Goal: Find specific page/section: Find specific page/section

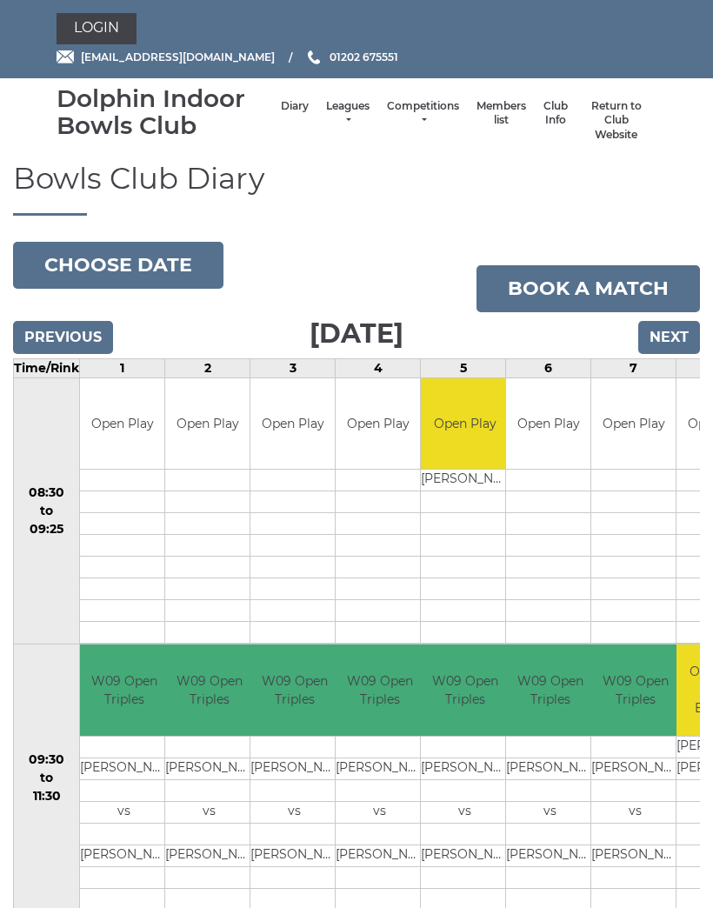
click at [95, 29] on link "Login" at bounding box center [97, 28] width 80 height 31
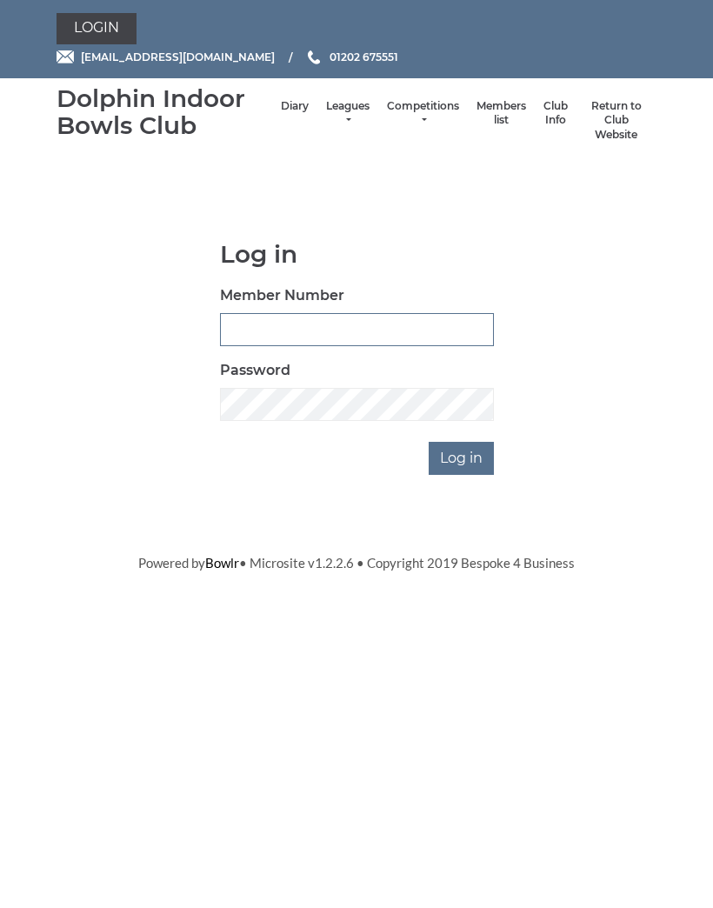
type input "4097"
click at [462, 456] on input "Log in" at bounding box center [461, 458] width 65 height 33
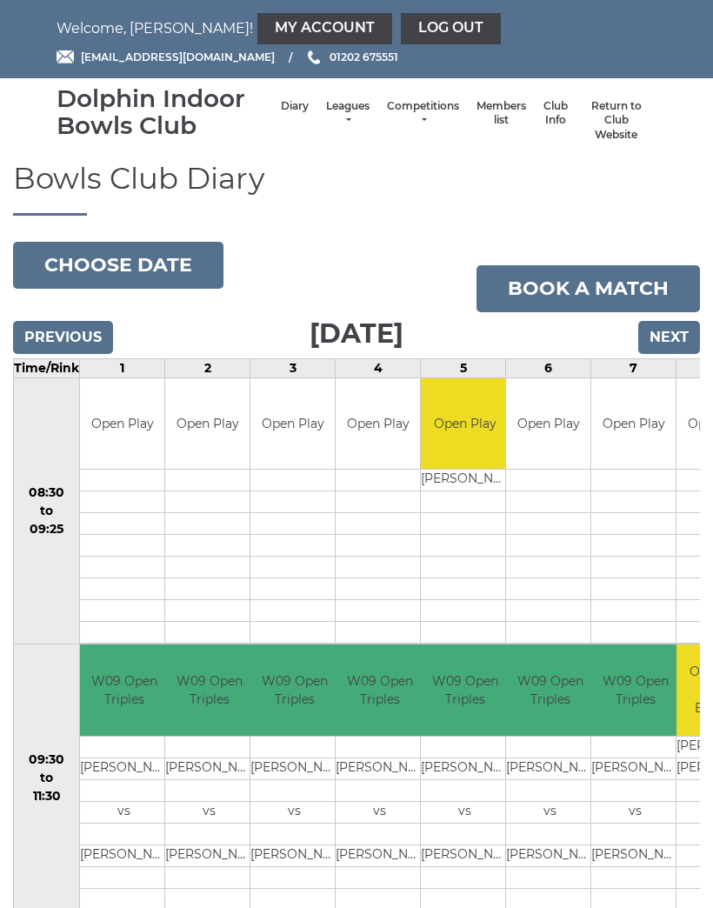
click at [495, 104] on link "Members list" at bounding box center [502, 113] width 50 height 29
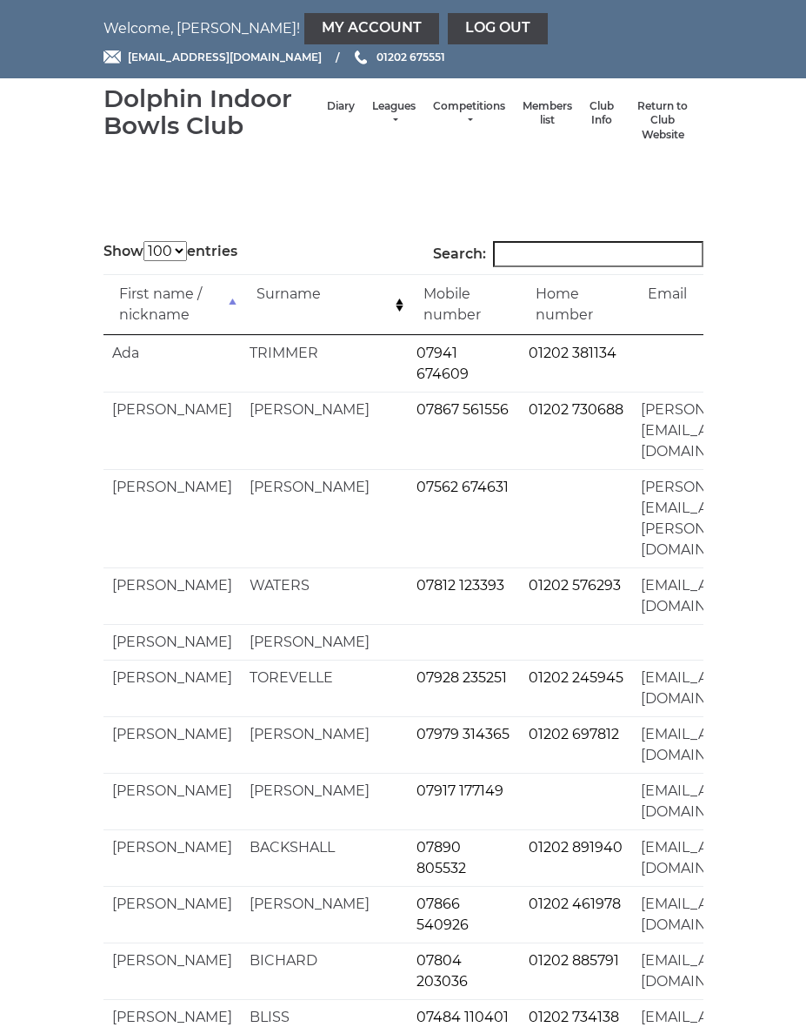
select select "100"
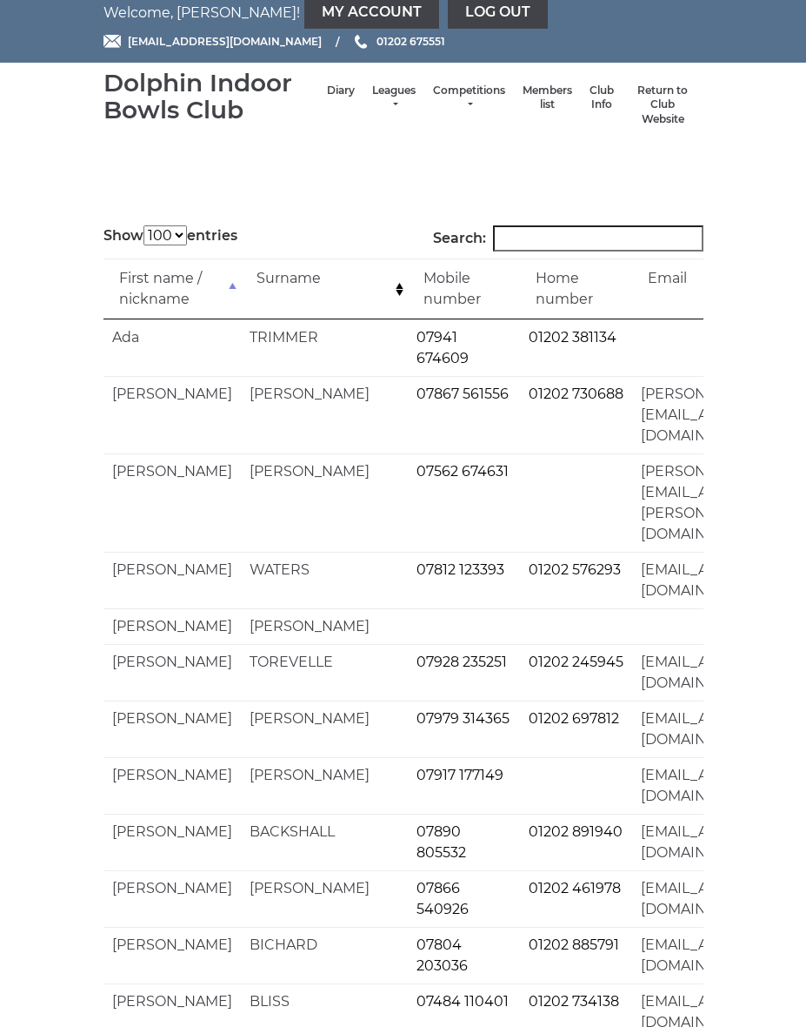
click at [551, 240] on input "Search:" at bounding box center [598, 238] width 211 height 26
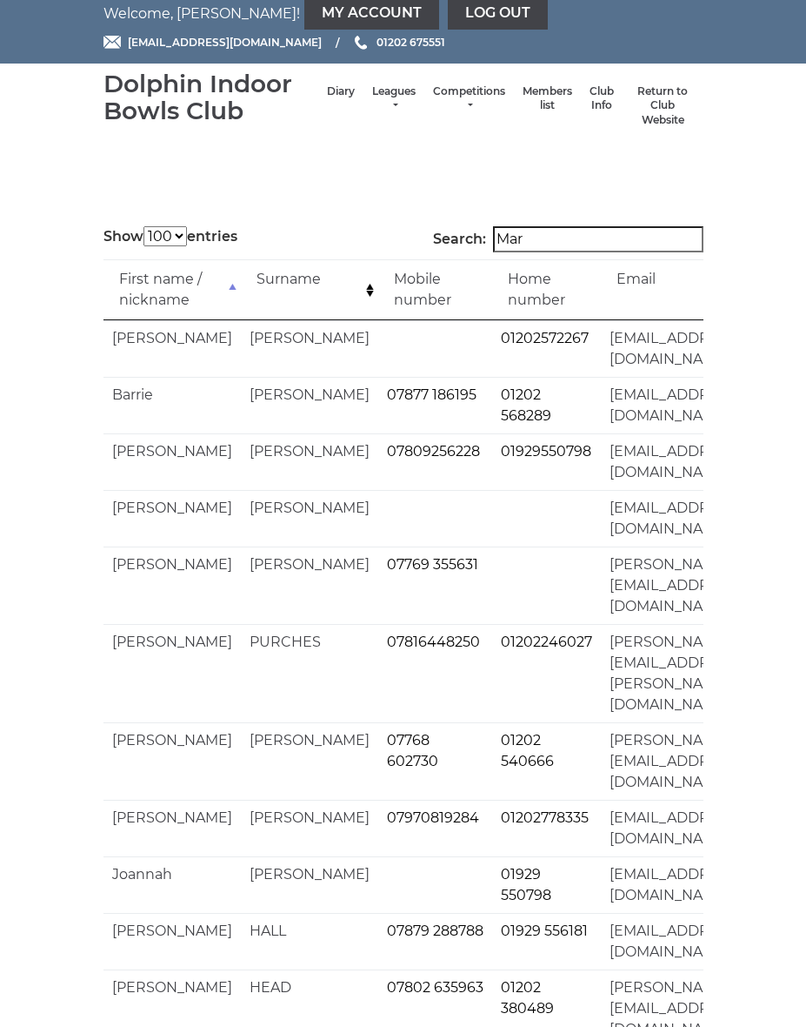
type input "Mary"
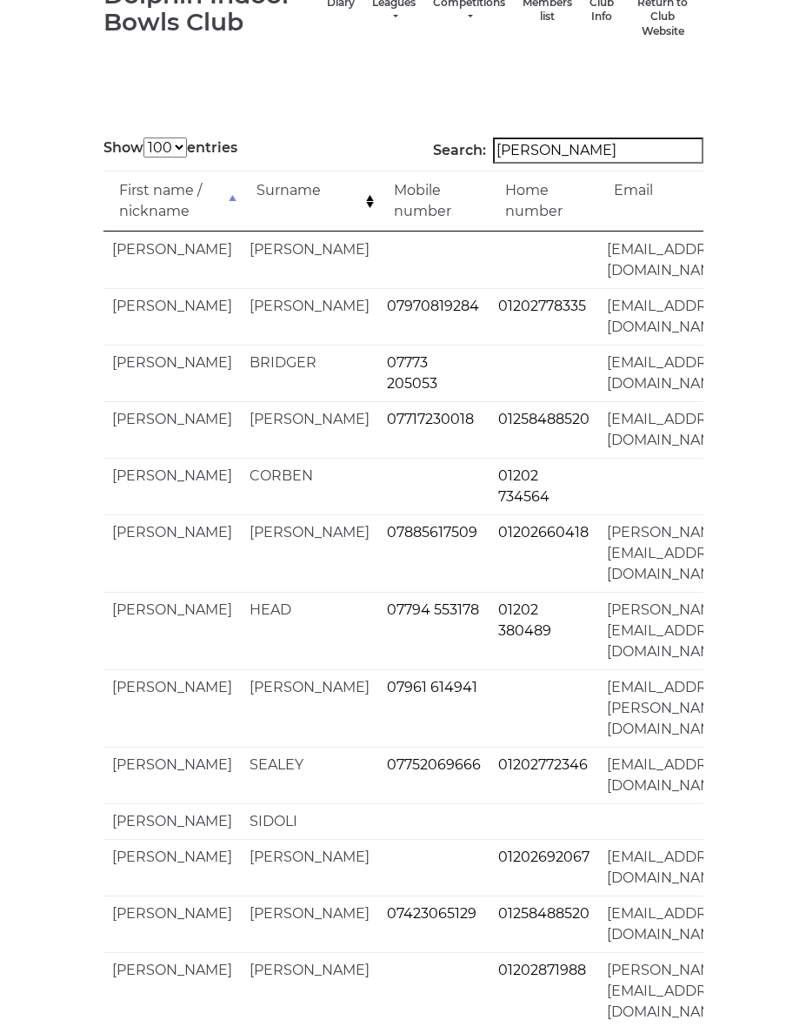
scroll to position [103, 0]
